Goal: Task Accomplishment & Management: Manage account settings

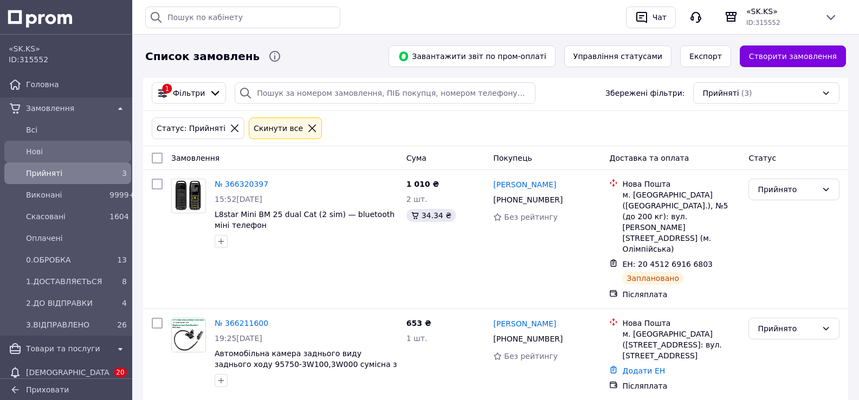
click at [40, 154] on span "Нові" at bounding box center [76, 151] width 101 height 11
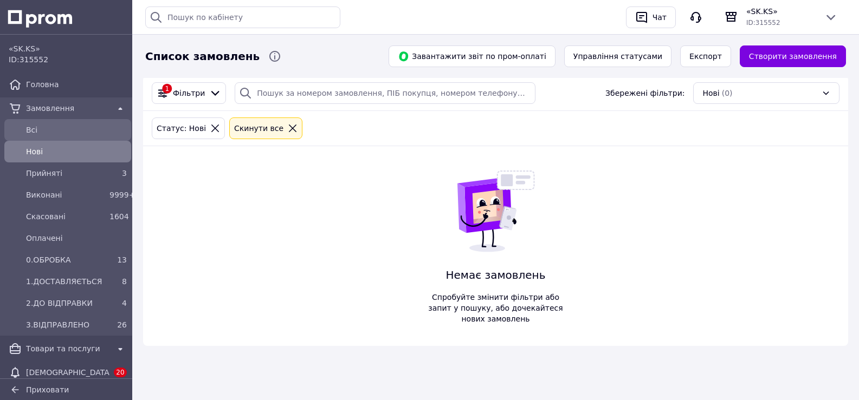
click at [40, 131] on span "Всi" at bounding box center [76, 130] width 101 height 11
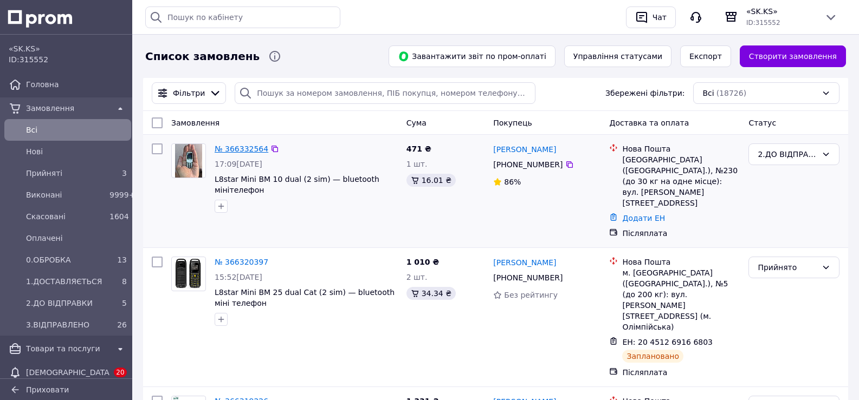
click at [242, 149] on link "№ 366332564" at bounding box center [242, 149] width 54 height 9
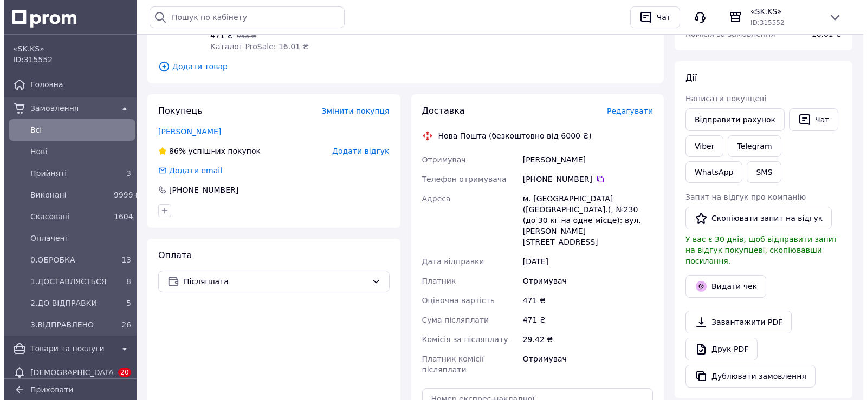
scroll to position [191, 0]
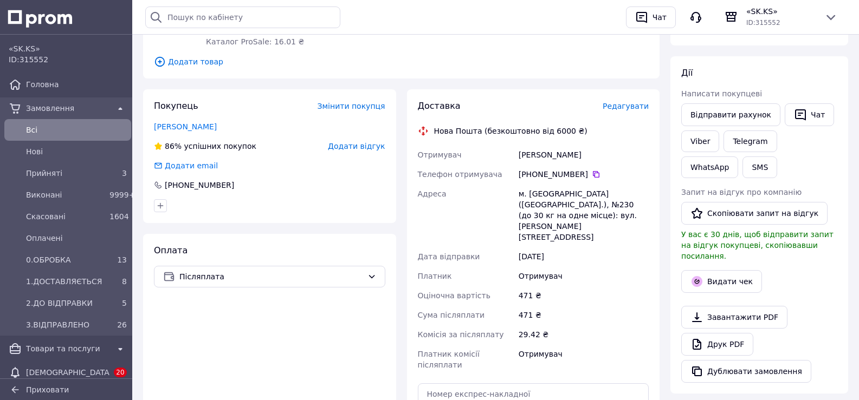
click at [625, 109] on span "Редагувати" at bounding box center [625, 106] width 46 height 9
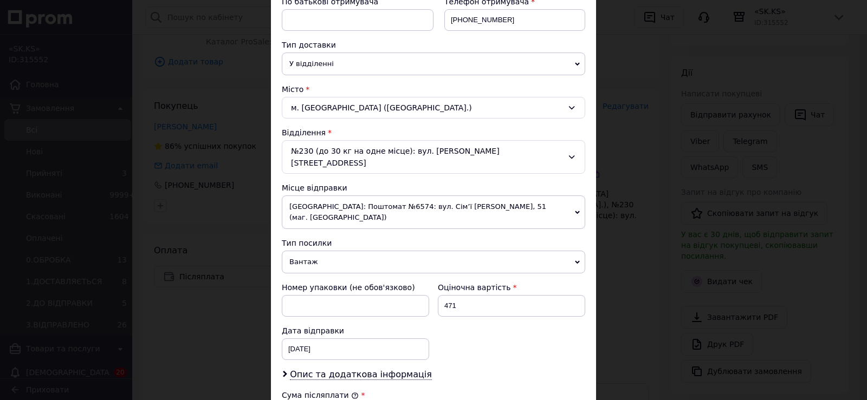
scroll to position [225, 0]
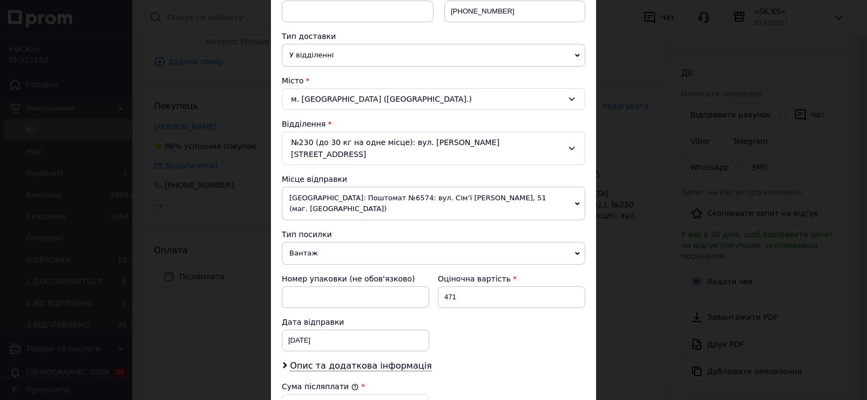
click at [363, 242] on span "Вантаж" at bounding box center [433, 253] width 303 height 23
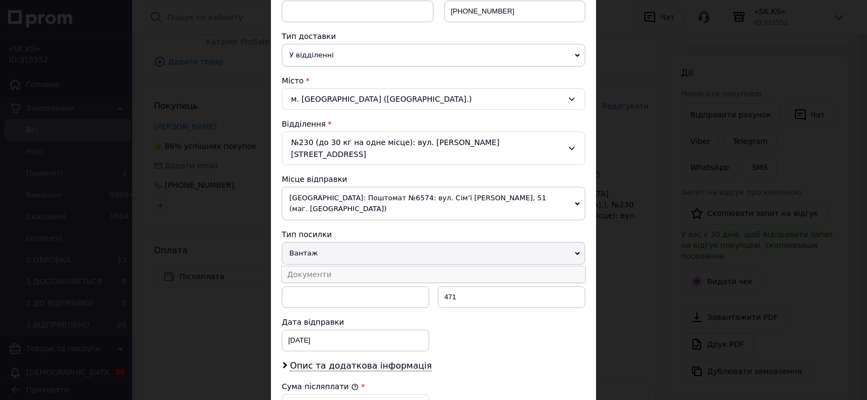
click at [348, 267] on li "Документи" at bounding box center [433, 275] width 303 height 16
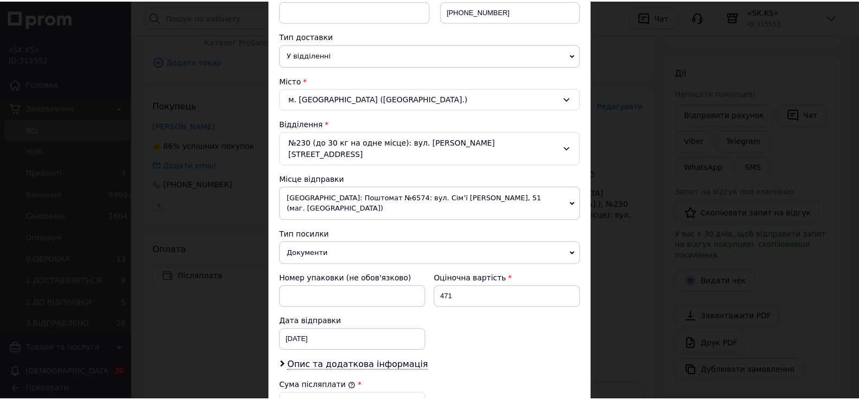
scroll to position [435, 0]
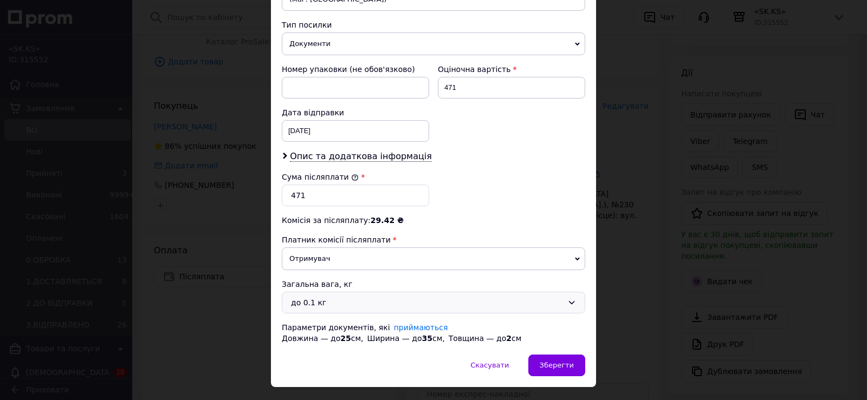
click at [305, 297] on div "до 0.1 кг" at bounding box center [427, 303] width 272 height 12
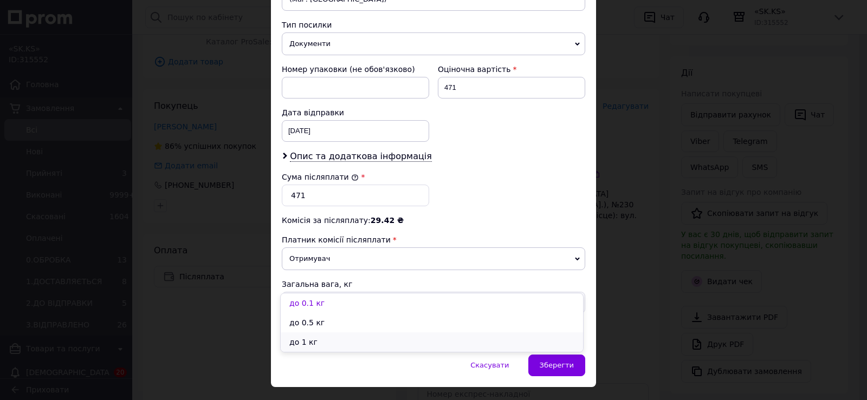
click at [308, 336] on li "до 1 кг" at bounding box center [432, 343] width 302 height 20
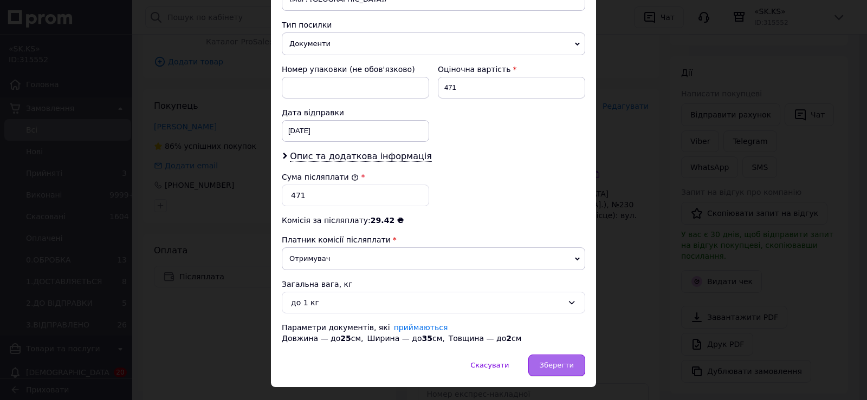
click at [561, 355] on div "Зберегти" at bounding box center [556, 366] width 57 height 22
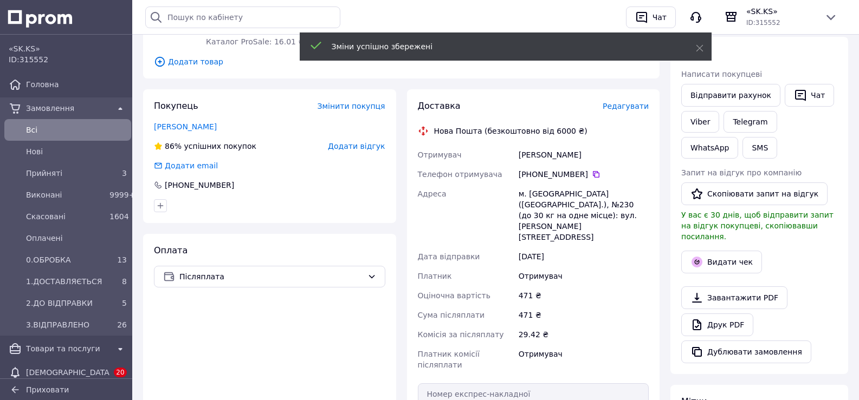
scroll to position [386, 0]
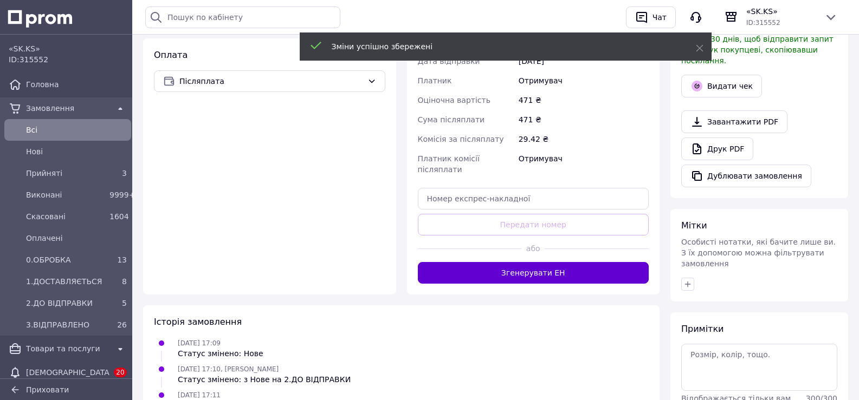
click at [534, 262] on button "Згенерувати ЕН" at bounding box center [533, 273] width 231 height 22
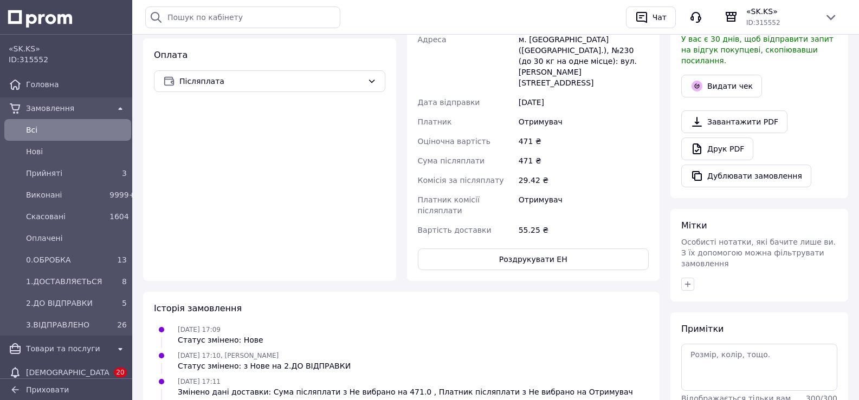
click at [534, 243] on div "Доставка Редагувати Нова Пошта (безкоштовно від 6000 ₴) Номер накладної 20 4512…" at bounding box center [533, 87] width 253 height 387
click at [62, 146] on span "Нові" at bounding box center [76, 151] width 101 height 11
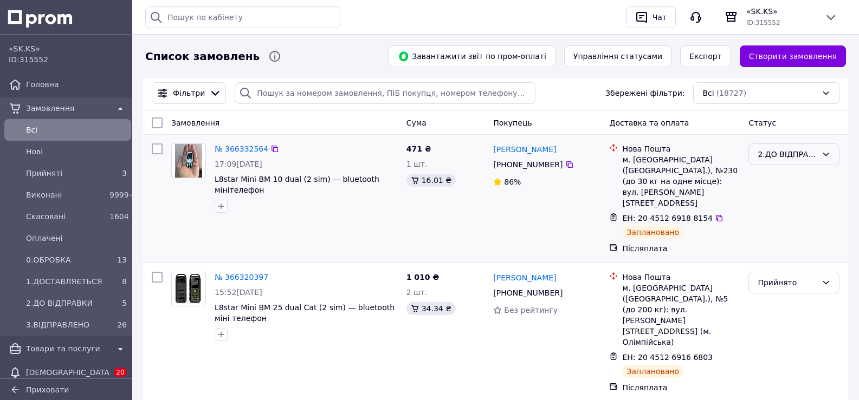
click at [826, 155] on icon at bounding box center [826, 154] width 6 height 3
click at [801, 253] on li "3.ВІДПРАВЛЕНО" at bounding box center [794, 263] width 90 height 20
click at [56, 173] on span "Прийняті" at bounding box center [65, 173] width 79 height 11
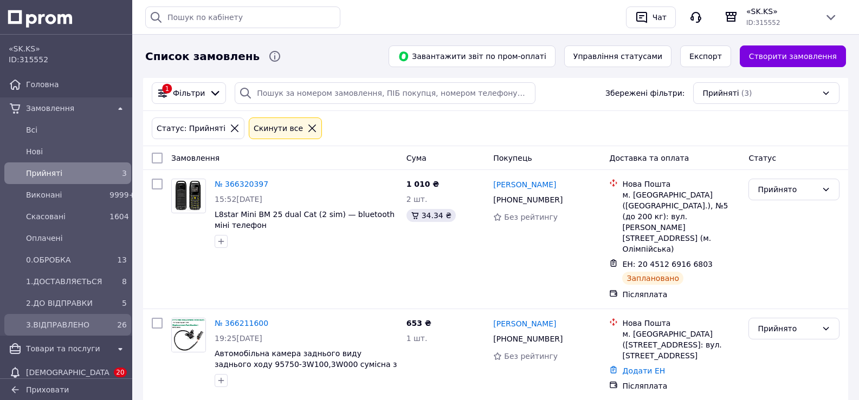
click at [86, 323] on span "3.ВІДПРАВЛЕНО" at bounding box center [65, 325] width 79 height 11
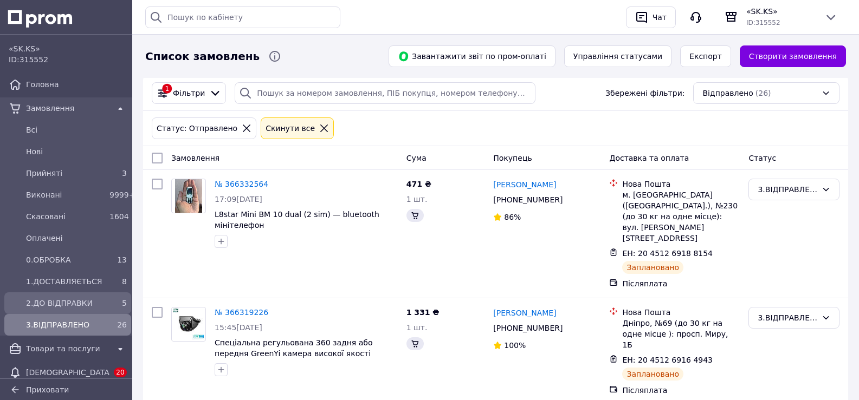
click at [86, 302] on span "2.ДО ВІДПРАВКИ" at bounding box center [65, 303] width 79 height 11
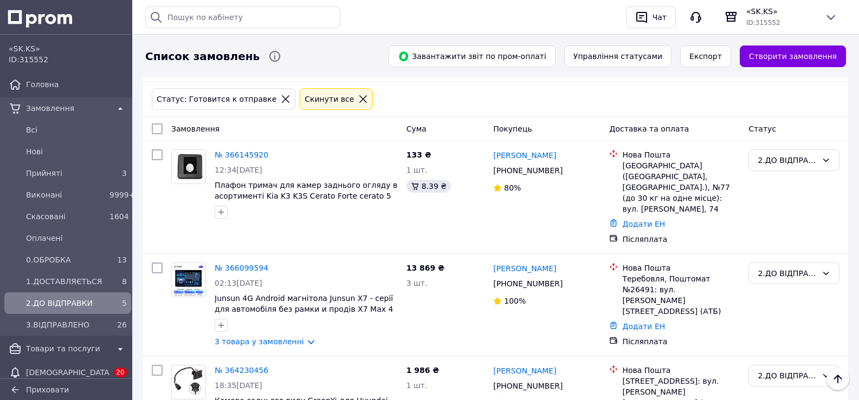
scroll to position [25, 0]
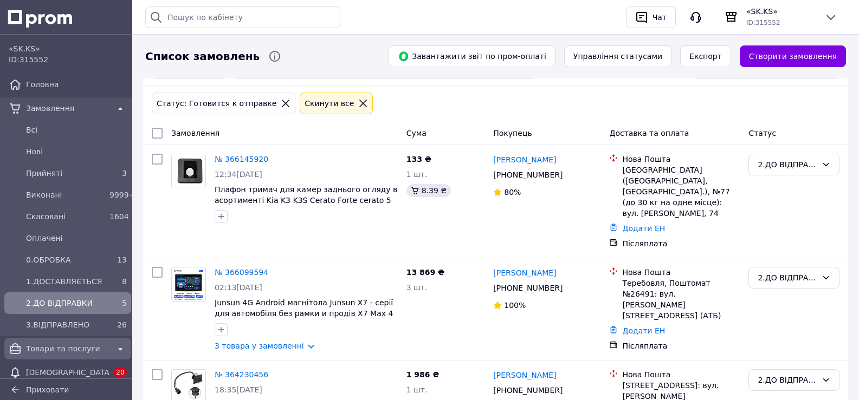
click at [74, 345] on span "Товари та послуги" at bounding box center [67, 349] width 83 height 11
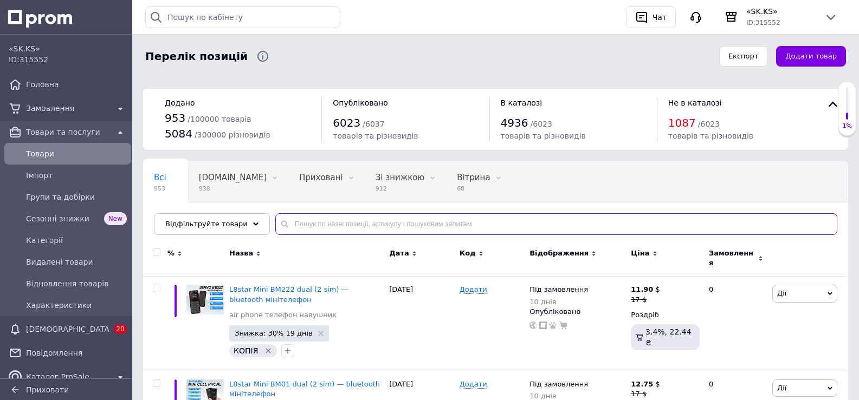
click at [336, 224] on input "text" at bounding box center [556, 224] width 562 height 22
type input "5310"
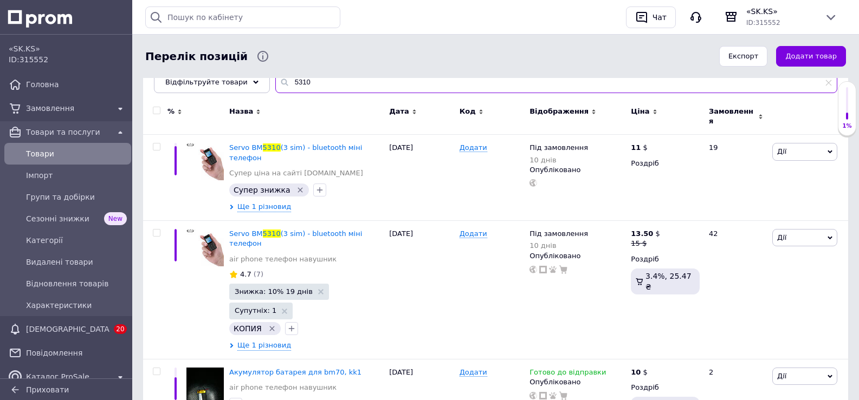
scroll to position [143, 0]
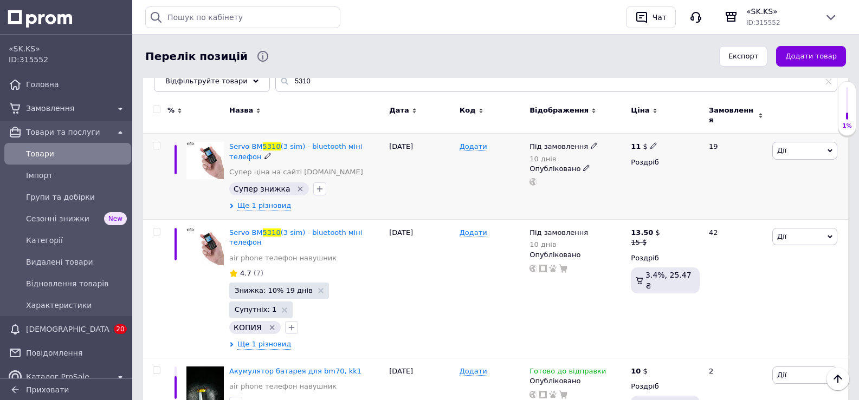
drag, startPoint x: 595, startPoint y: 131, endPoint x: 586, endPoint y: 140, distance: 13.0
click at [591, 143] on use at bounding box center [594, 146] width 6 height 6
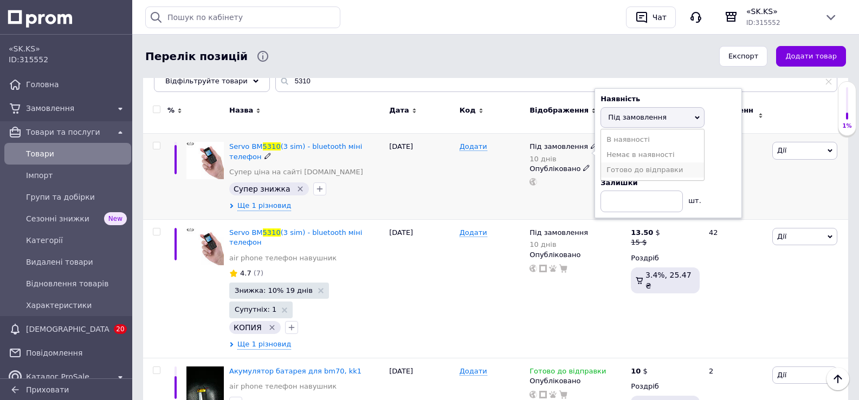
click at [621, 163] on li "Готово до відправки" at bounding box center [652, 170] width 103 height 15
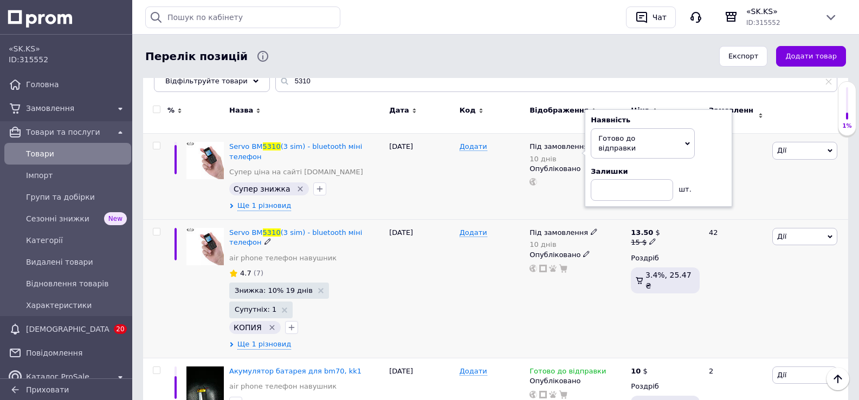
click at [591, 229] on icon at bounding box center [594, 232] width 7 height 7
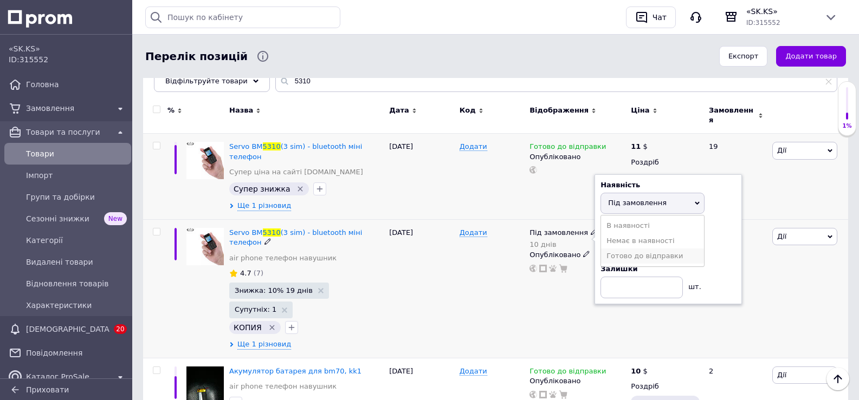
click at [624, 249] on li "Готово до відправки" at bounding box center [652, 256] width 103 height 15
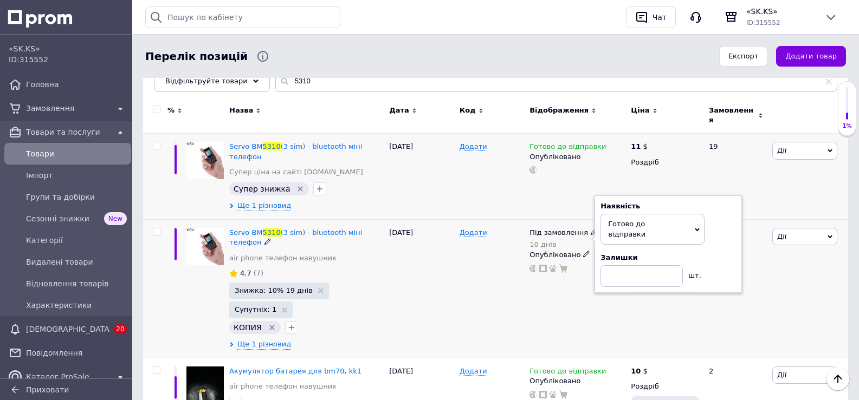
click at [472, 278] on div "Додати" at bounding box center [492, 289] width 70 height 139
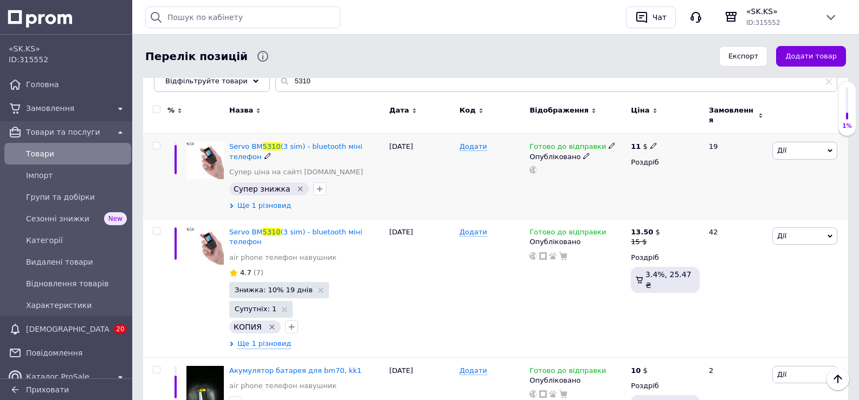
click at [264, 201] on span "Ще 1 різновид" at bounding box center [264, 206] width 54 height 10
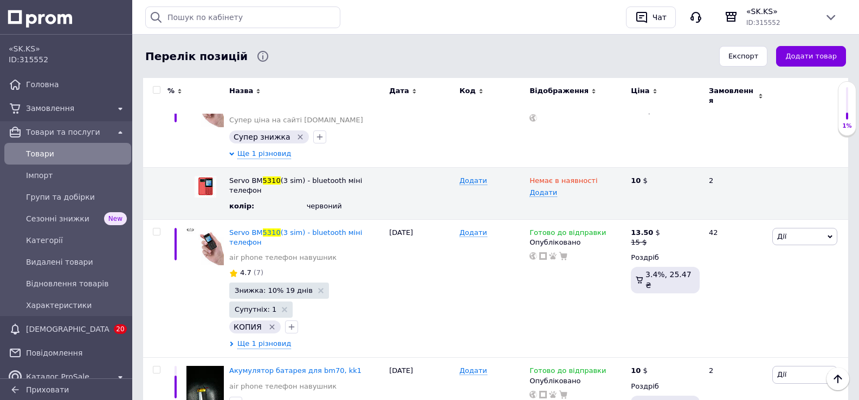
scroll to position [196, 0]
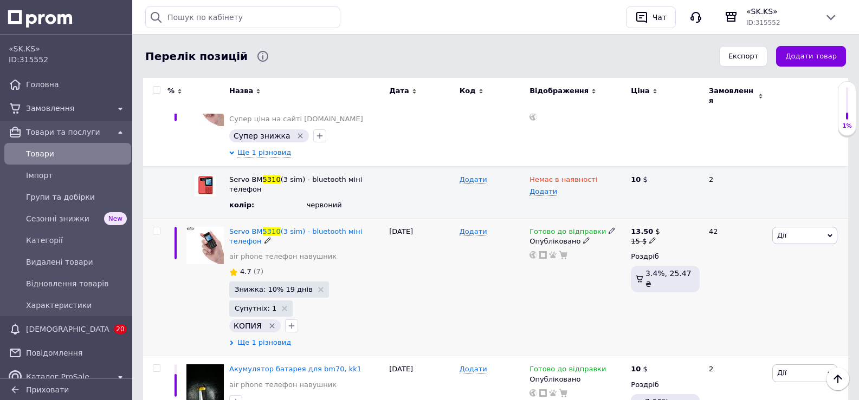
click at [269, 338] on span "Ще 1 різновид" at bounding box center [264, 343] width 54 height 10
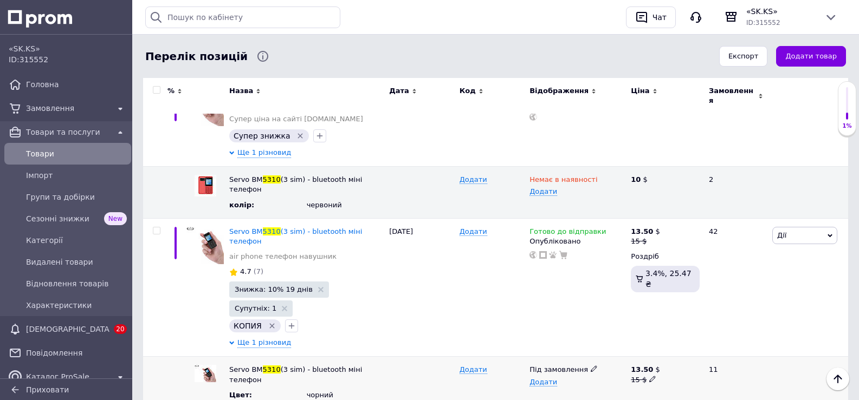
click at [591, 366] on use at bounding box center [594, 369] width 6 height 6
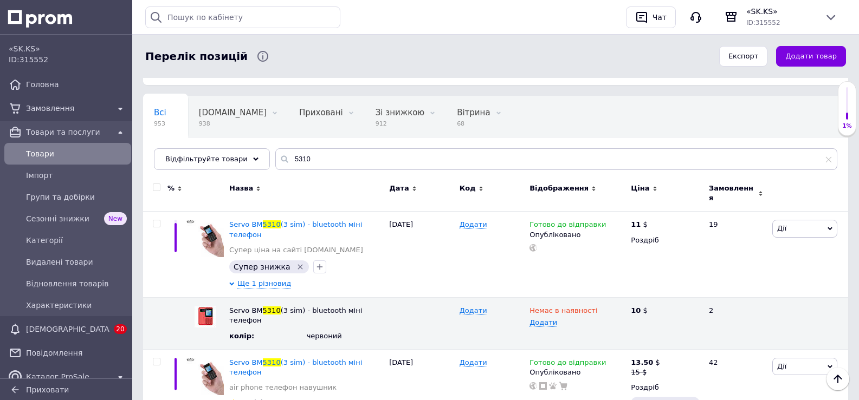
scroll to position [0, 0]
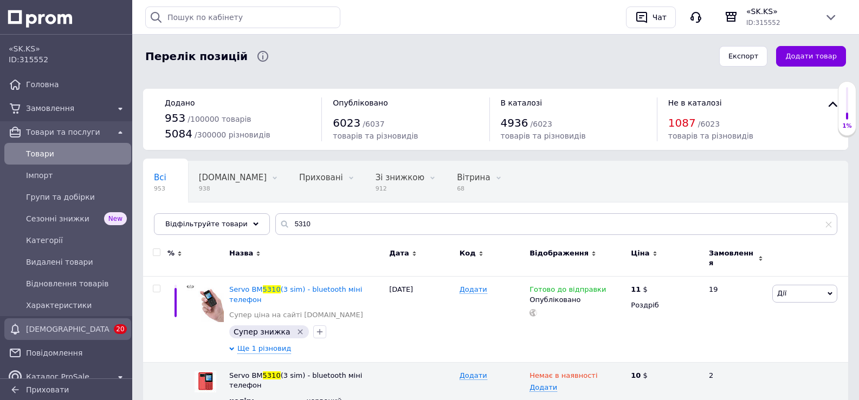
click at [77, 327] on span "[DEMOGRAPHIC_DATA]" at bounding box center [67, 329] width 83 height 11
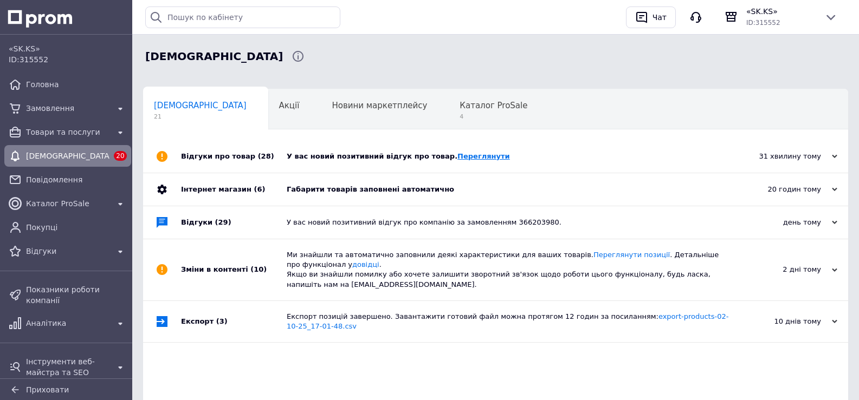
click at [461, 157] on link "Переглянути" at bounding box center [483, 156] width 53 height 8
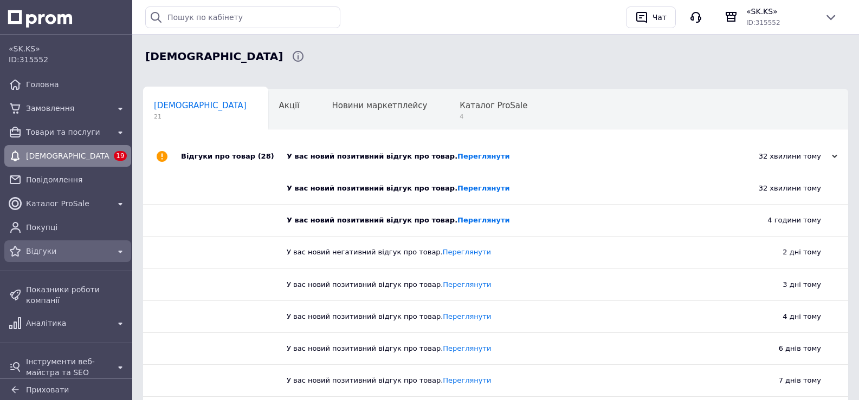
click at [40, 251] on span "Відгуки" at bounding box center [67, 251] width 83 height 11
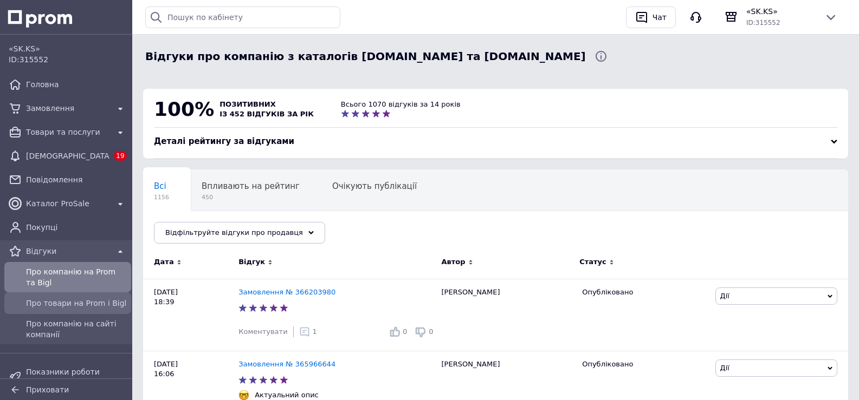
click at [66, 304] on span "Про товари на Prom і Bigl" at bounding box center [76, 303] width 101 height 11
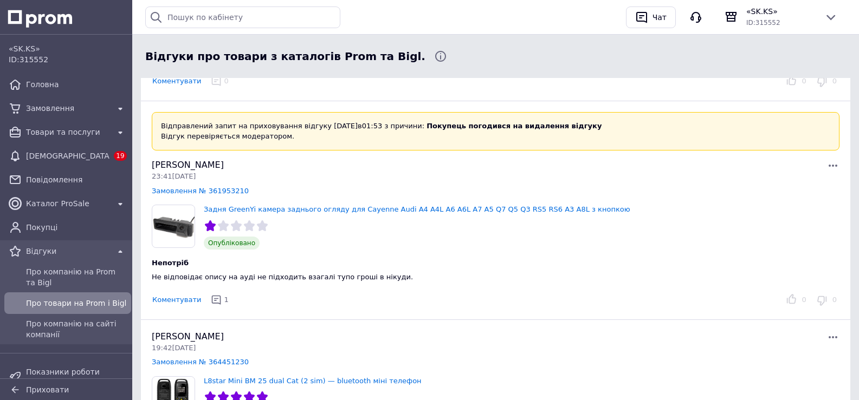
scroll to position [389, 0]
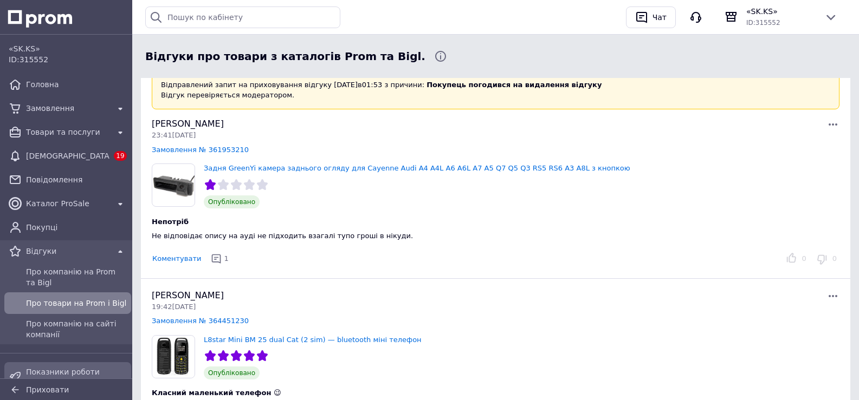
click at [77, 373] on span "Показники роботи компанії" at bounding box center [76, 378] width 101 height 22
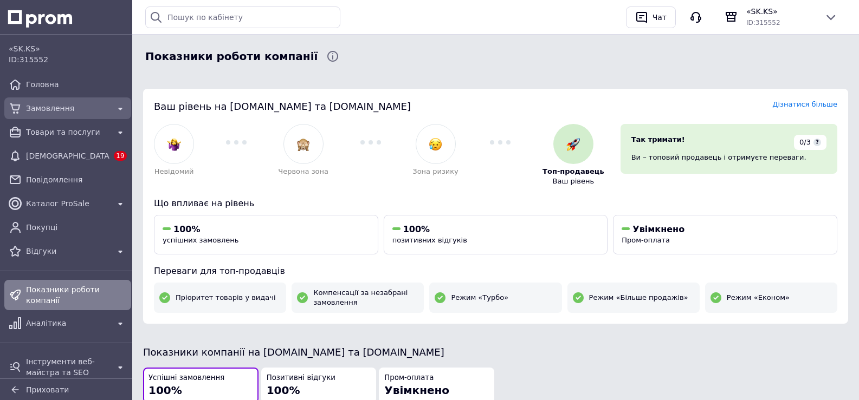
click at [65, 113] on span "Замовлення" at bounding box center [67, 108] width 83 height 11
